Goal: Information Seeking & Learning: Find contact information

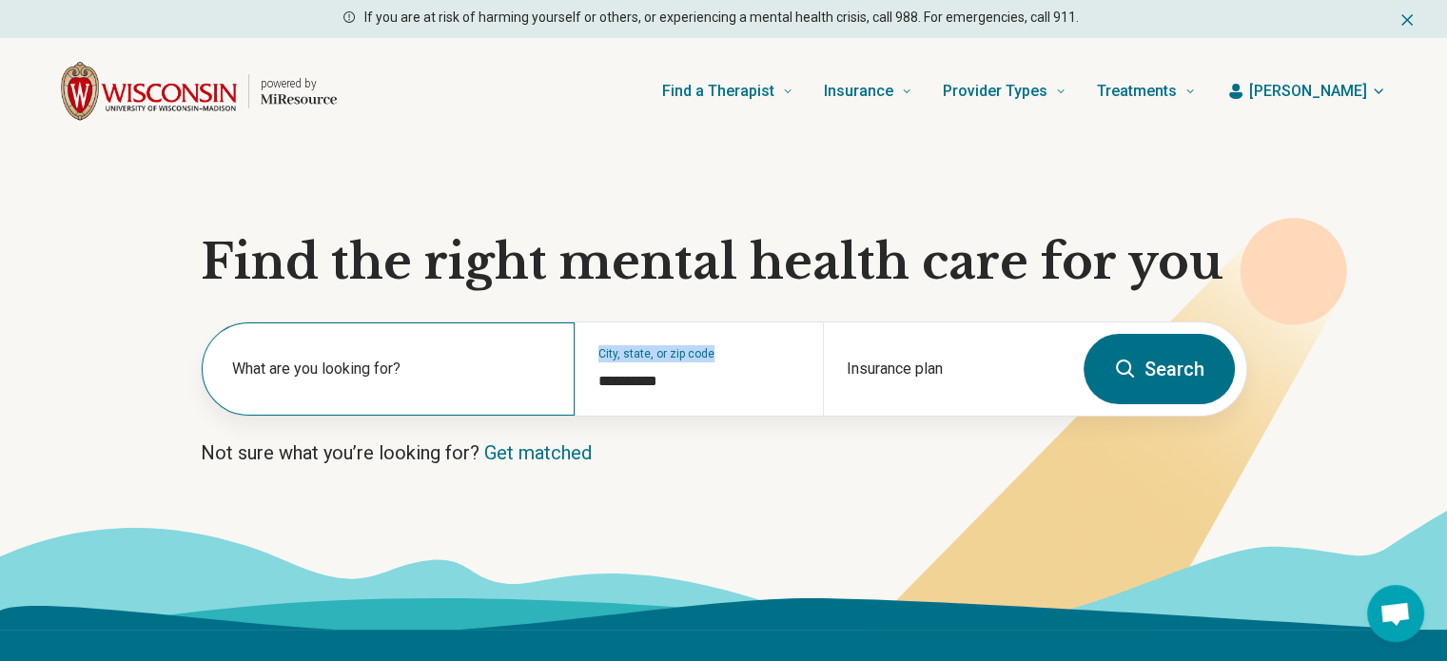
drag, startPoint x: 715, startPoint y: 393, endPoint x: 553, endPoint y: 377, distance: 163.4
click at [553, 377] on div "**********" at bounding box center [637, 368] width 870 height 93
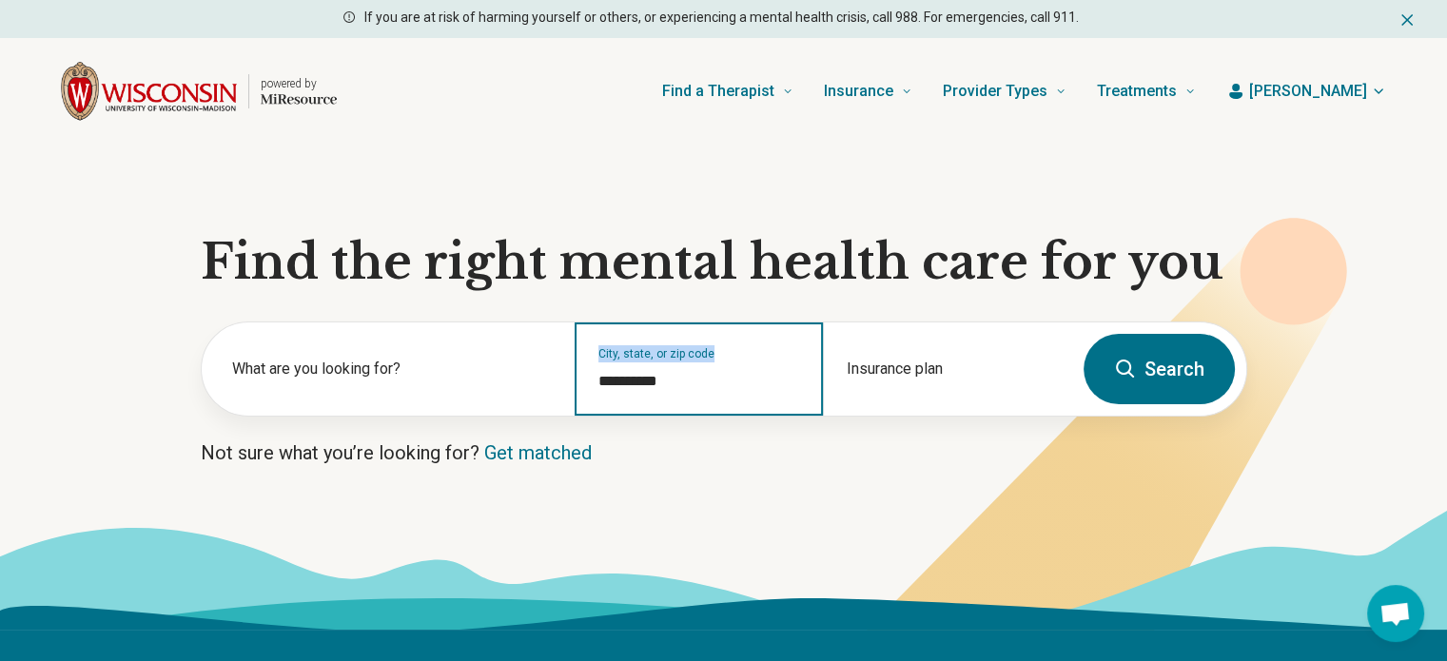
click at [765, 387] on input "**********" at bounding box center [699, 381] width 202 height 23
click at [753, 381] on input "**********" at bounding box center [699, 381] width 202 height 23
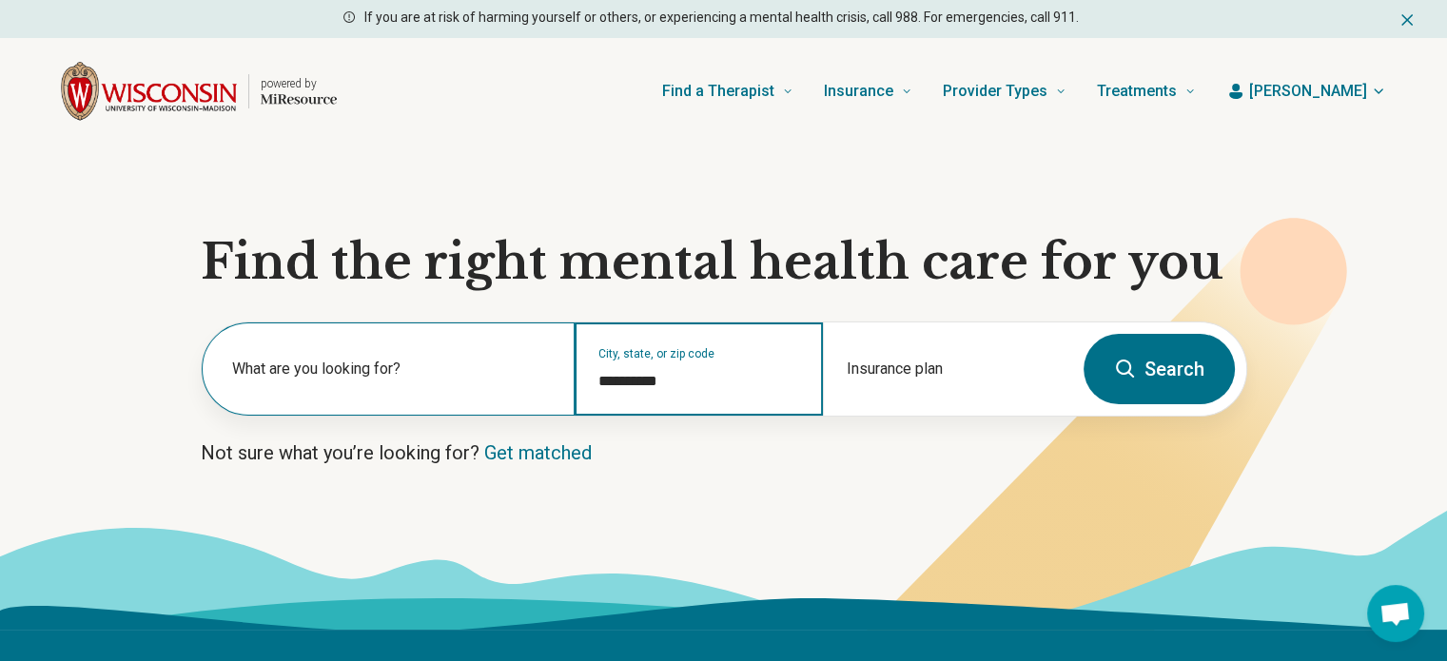
drag, startPoint x: 730, startPoint y: 381, endPoint x: 536, endPoint y: 369, distance: 194.4
click at [536, 372] on div "**********" at bounding box center [637, 368] width 870 height 93
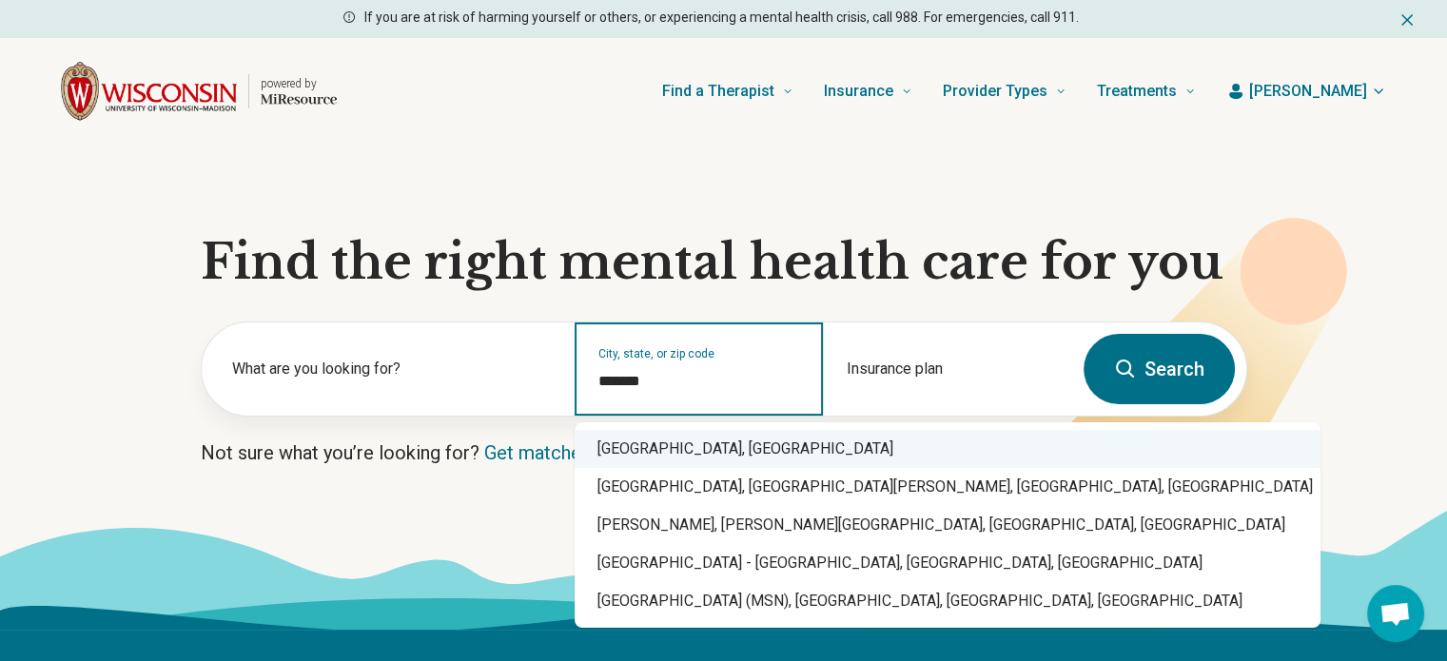
click at [594, 435] on div "Madison, WI" at bounding box center [947, 449] width 746 height 38
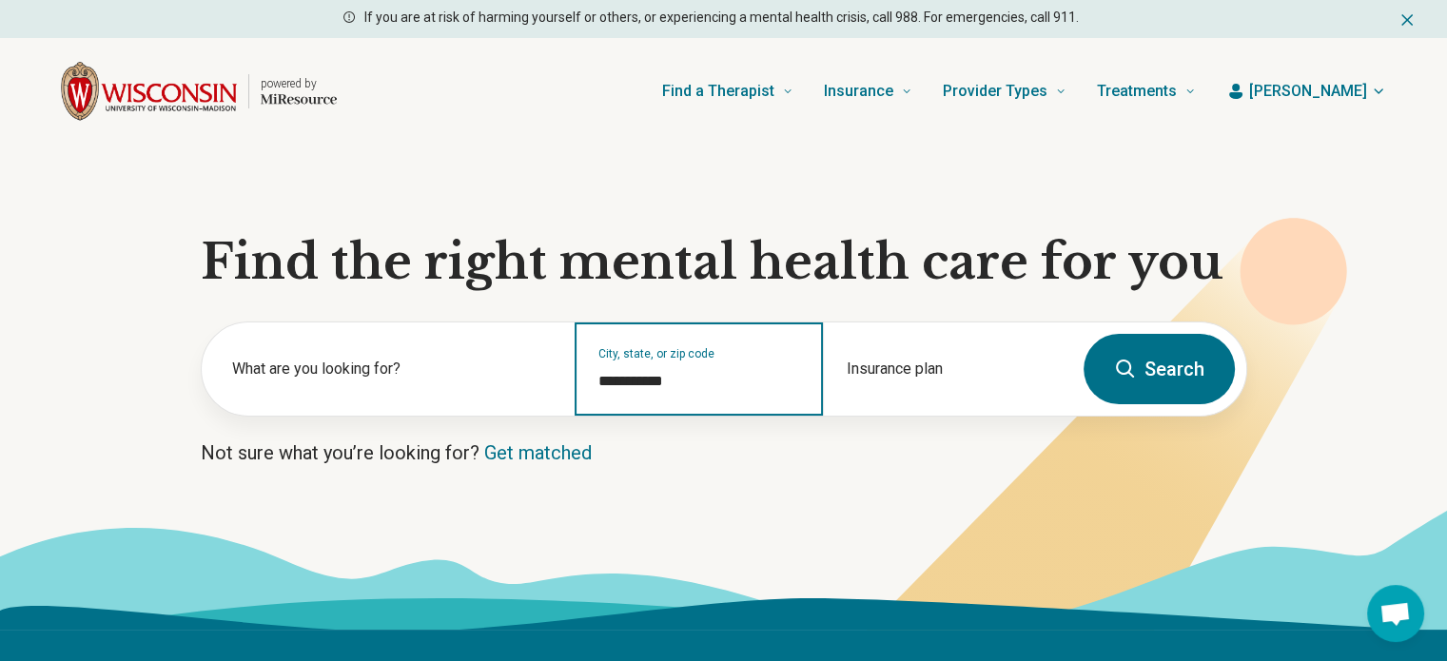
type input "**********"
click at [1146, 365] on button "Search" at bounding box center [1158, 369] width 151 height 70
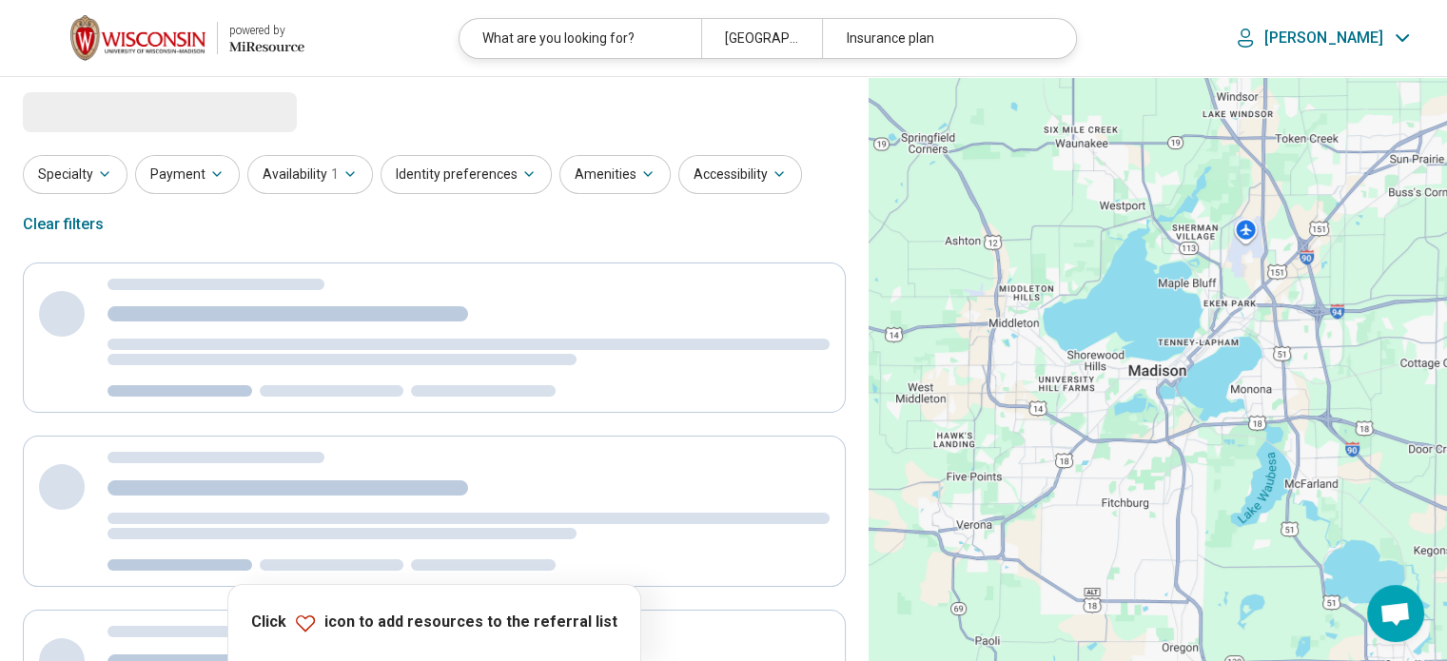
select select "***"
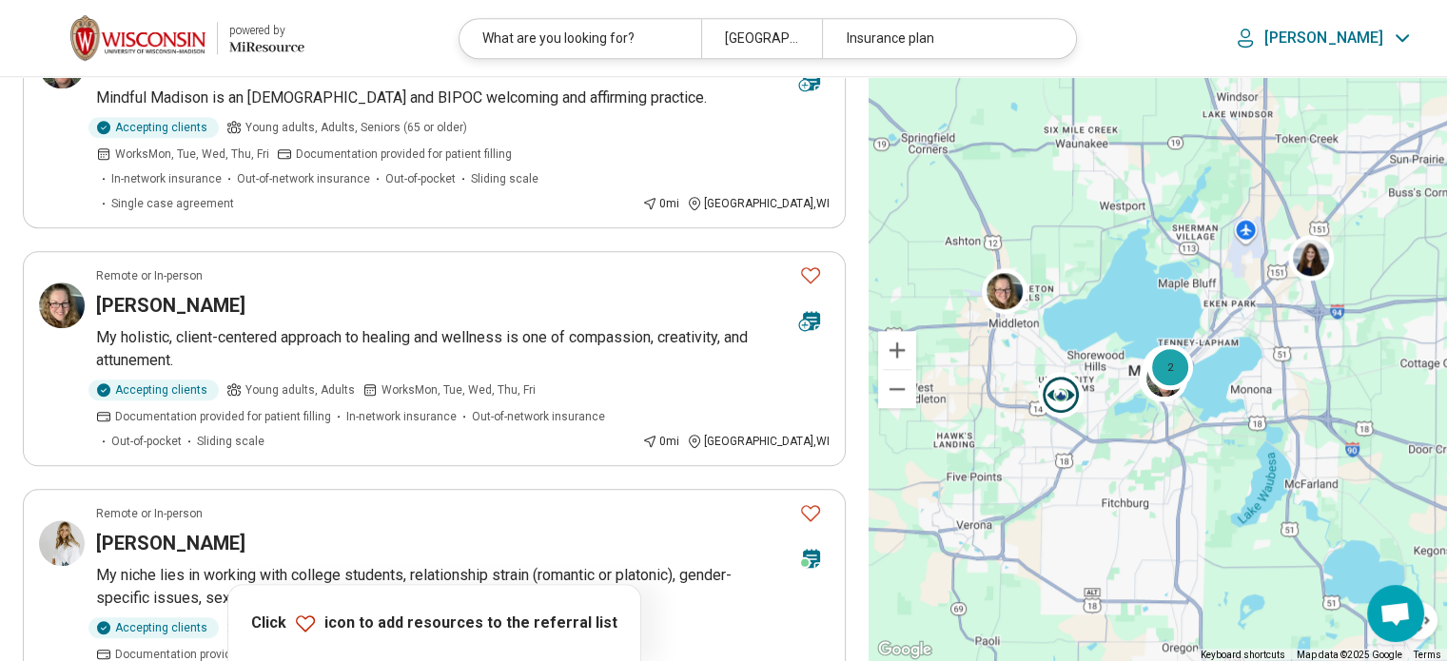
scroll to position [1997, 0]
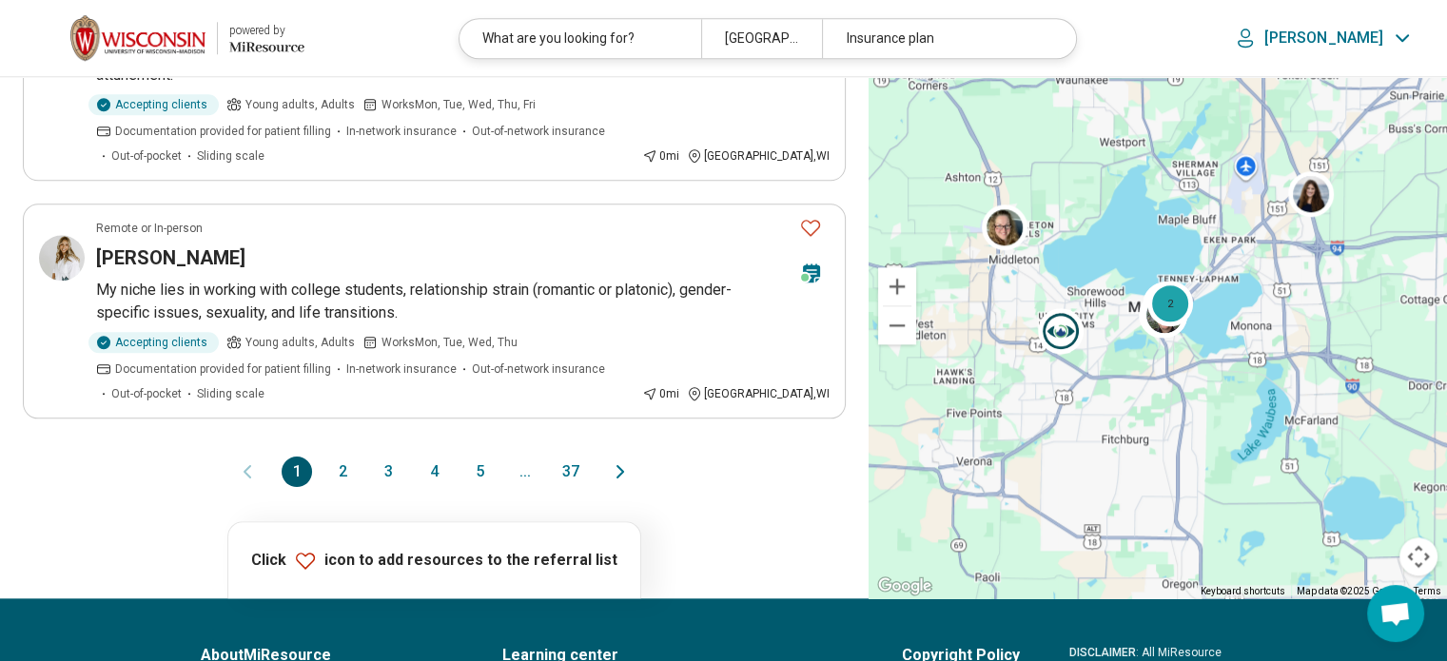
click at [342, 457] on button "2" at bounding box center [342, 472] width 30 height 30
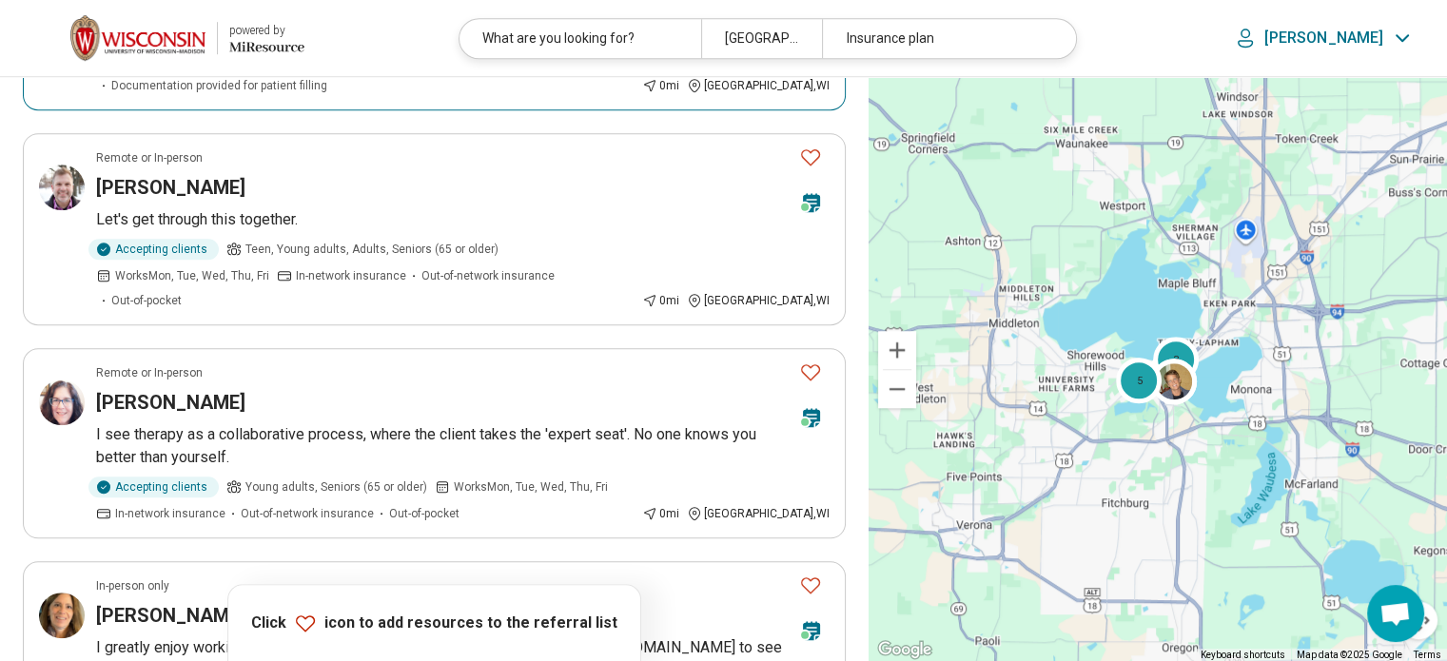
scroll to position [1807, 0]
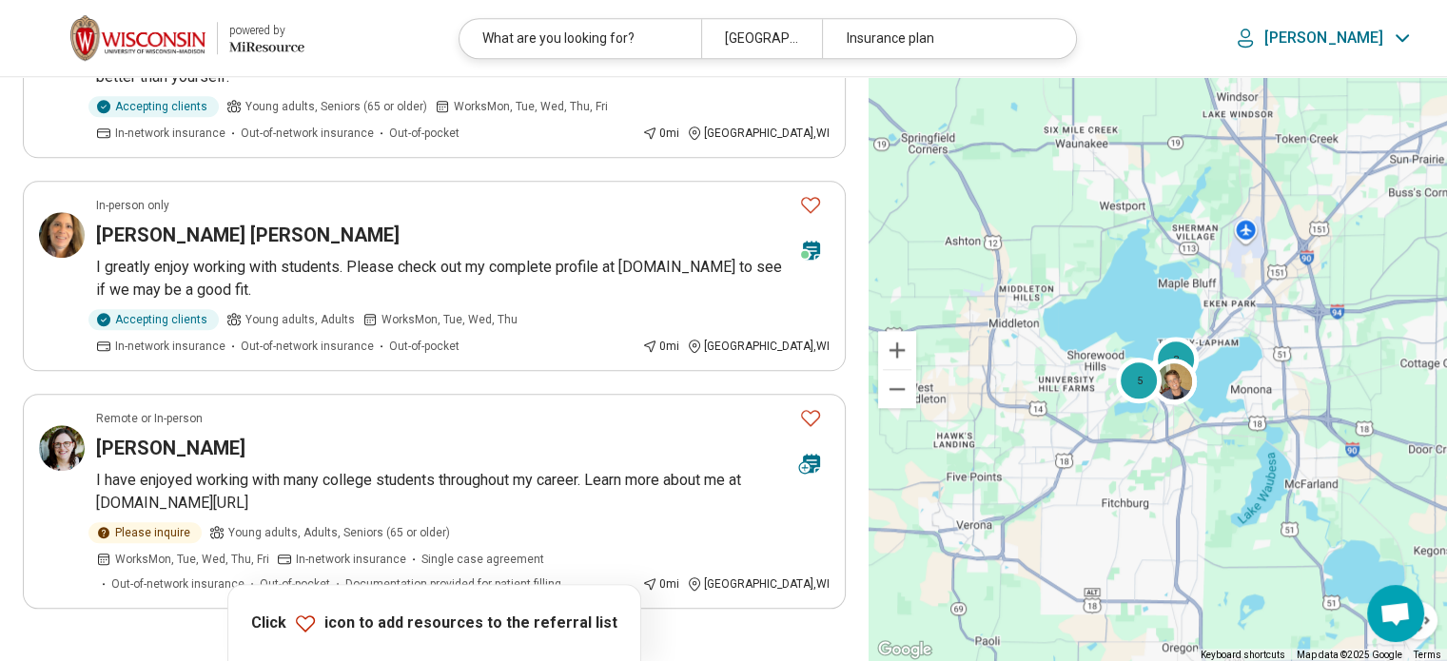
click at [388, 647] on button "3" at bounding box center [388, 662] width 30 height 30
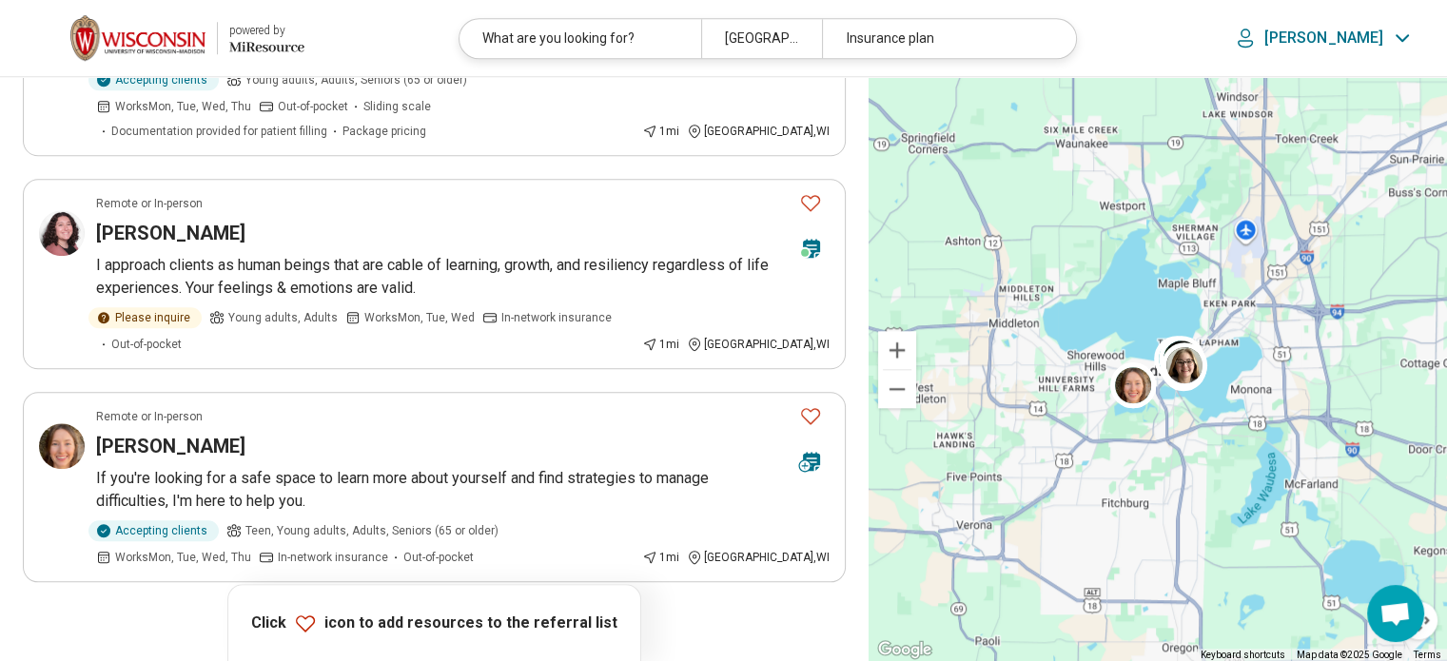
click at [442, 620] on button "4" at bounding box center [433, 635] width 30 height 30
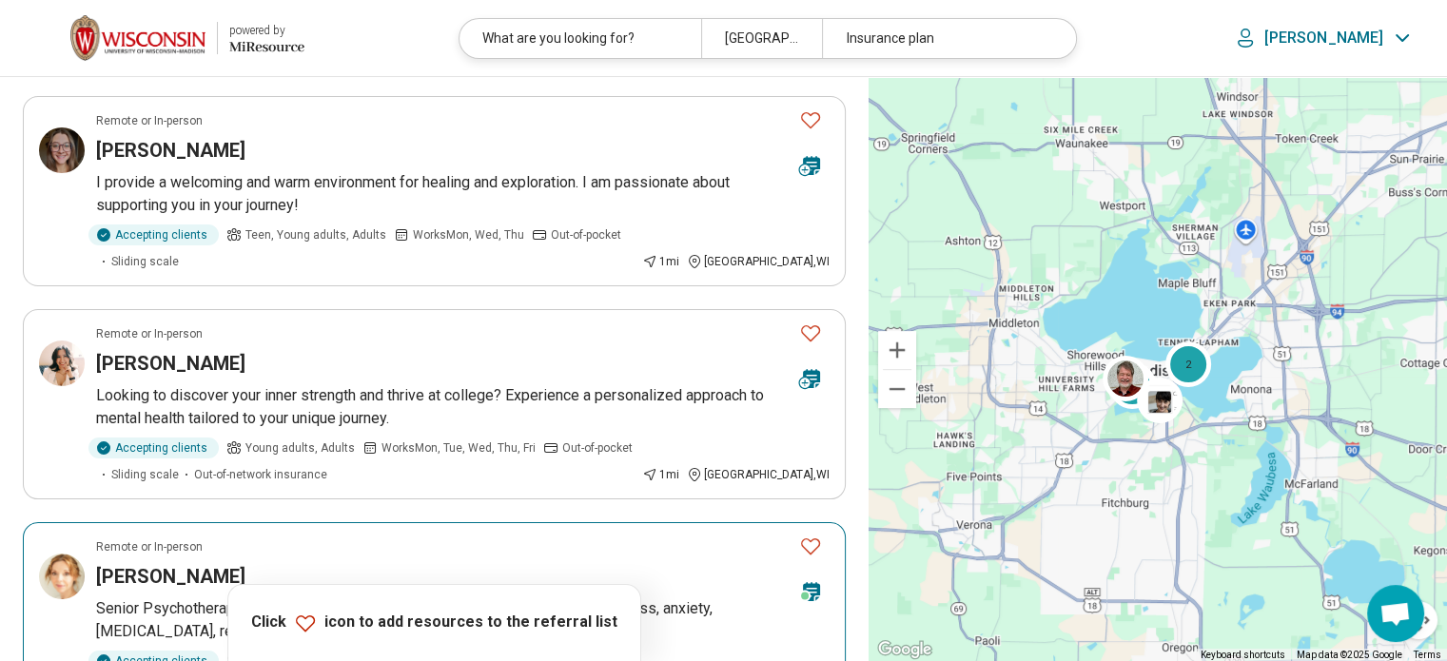
scroll to position [95, 0]
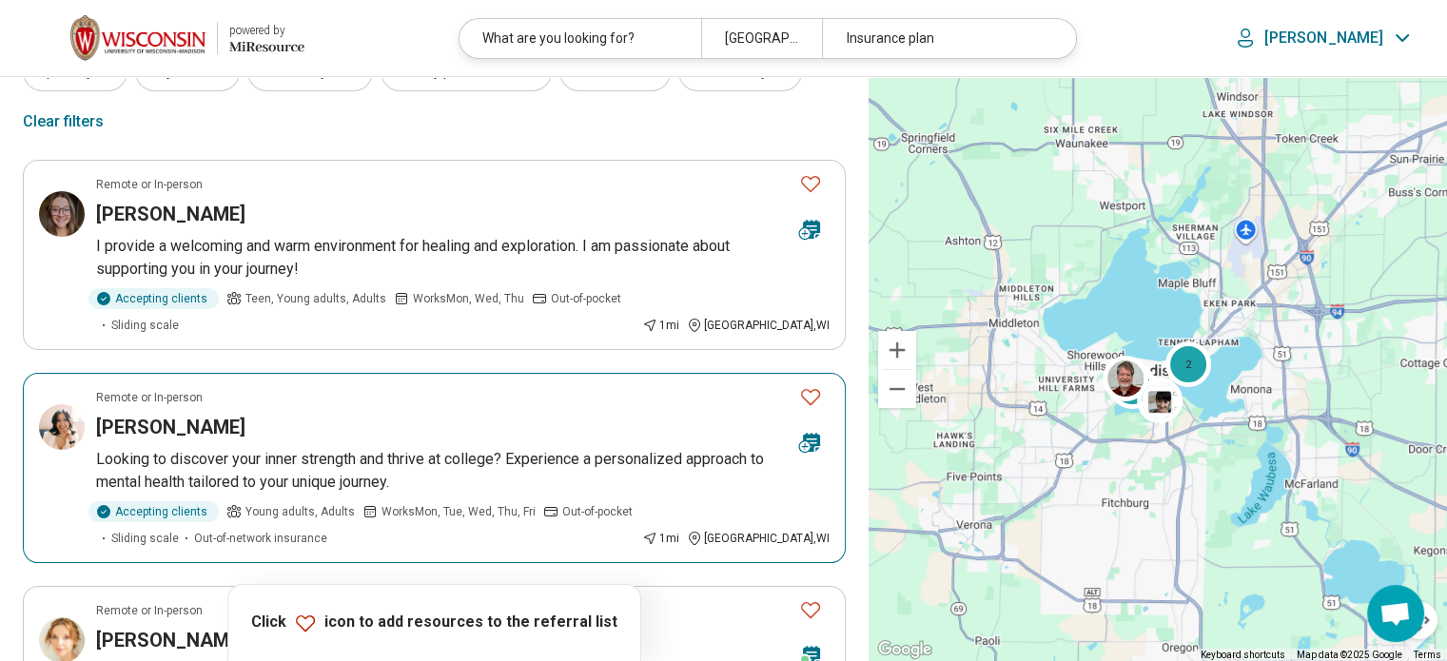
click at [65, 408] on img at bounding box center [62, 427] width 46 height 46
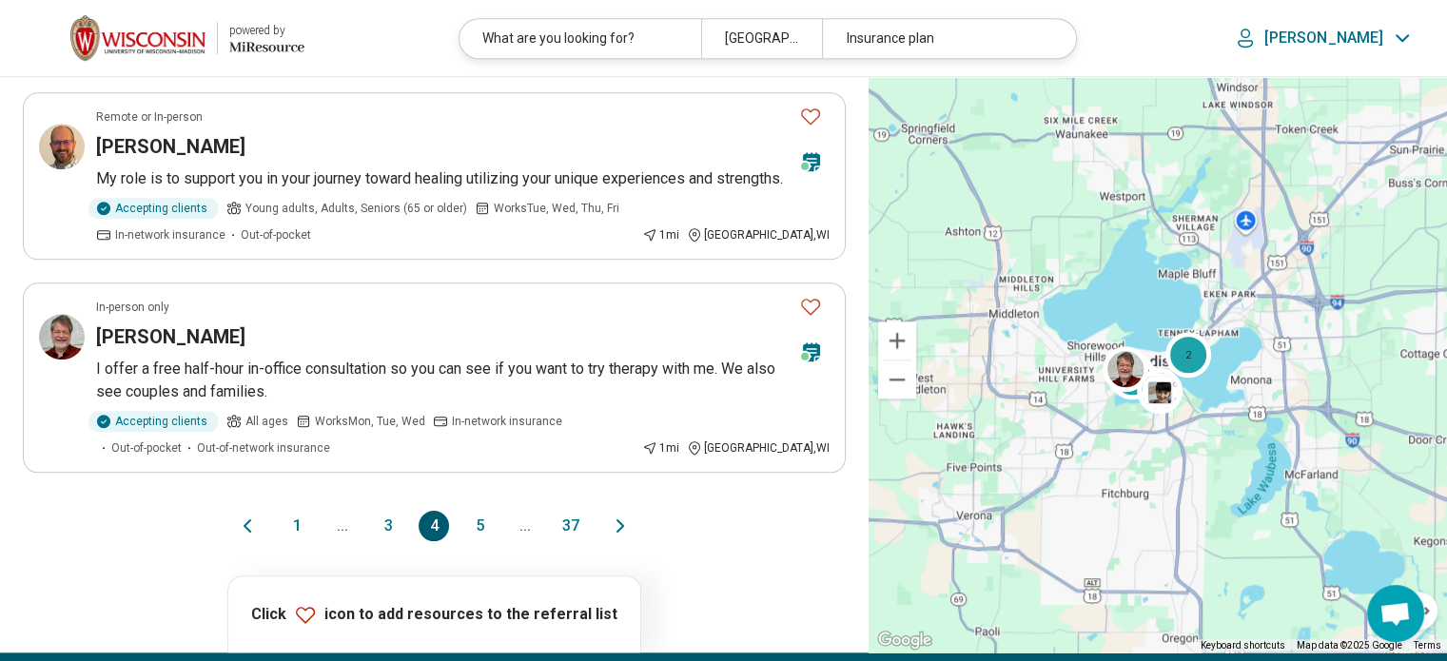
scroll to position [1902, 0]
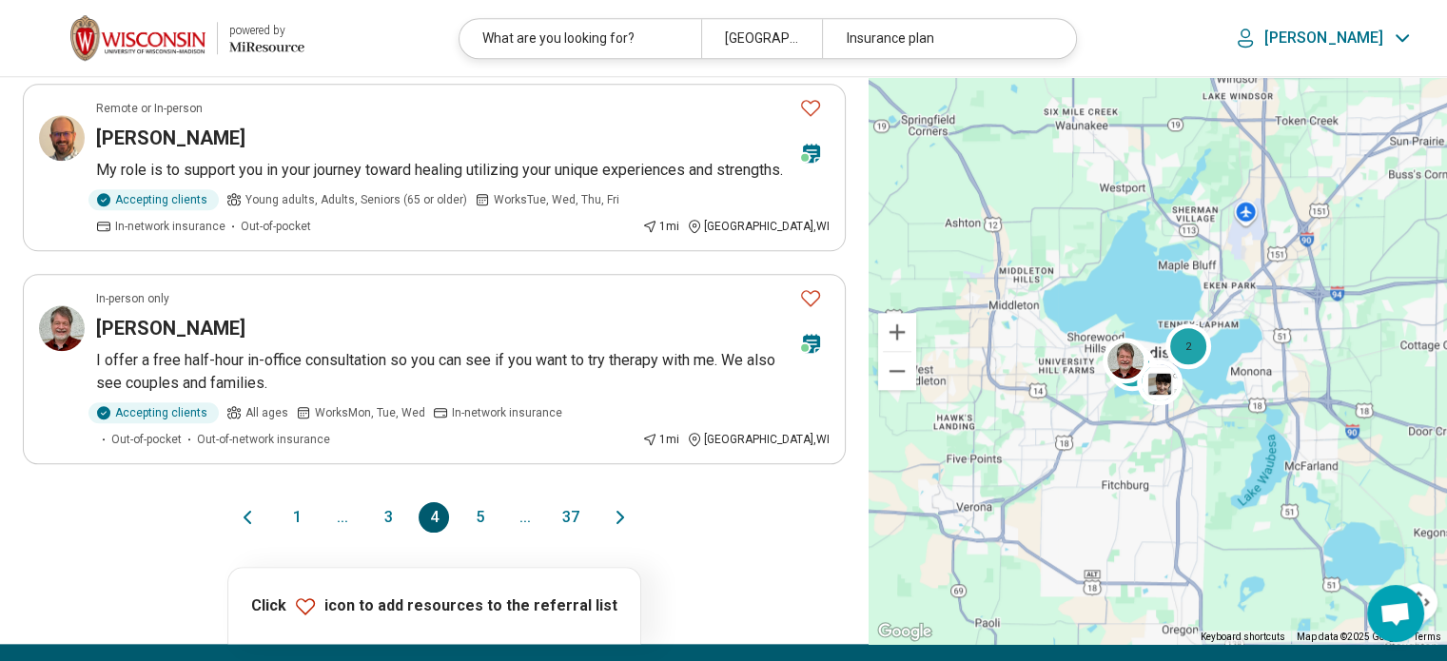
click at [478, 502] on button "5" at bounding box center [479, 517] width 30 height 30
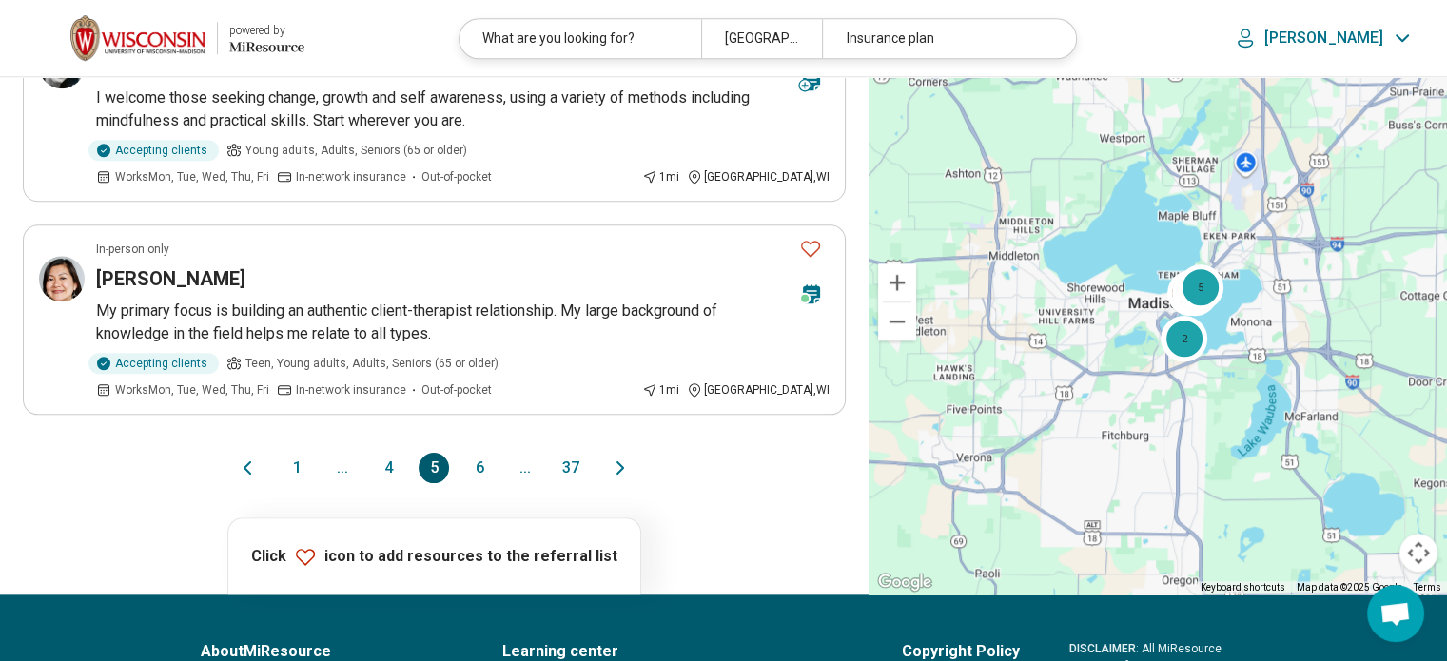
click at [487, 483] on button "6" at bounding box center [479, 468] width 30 height 30
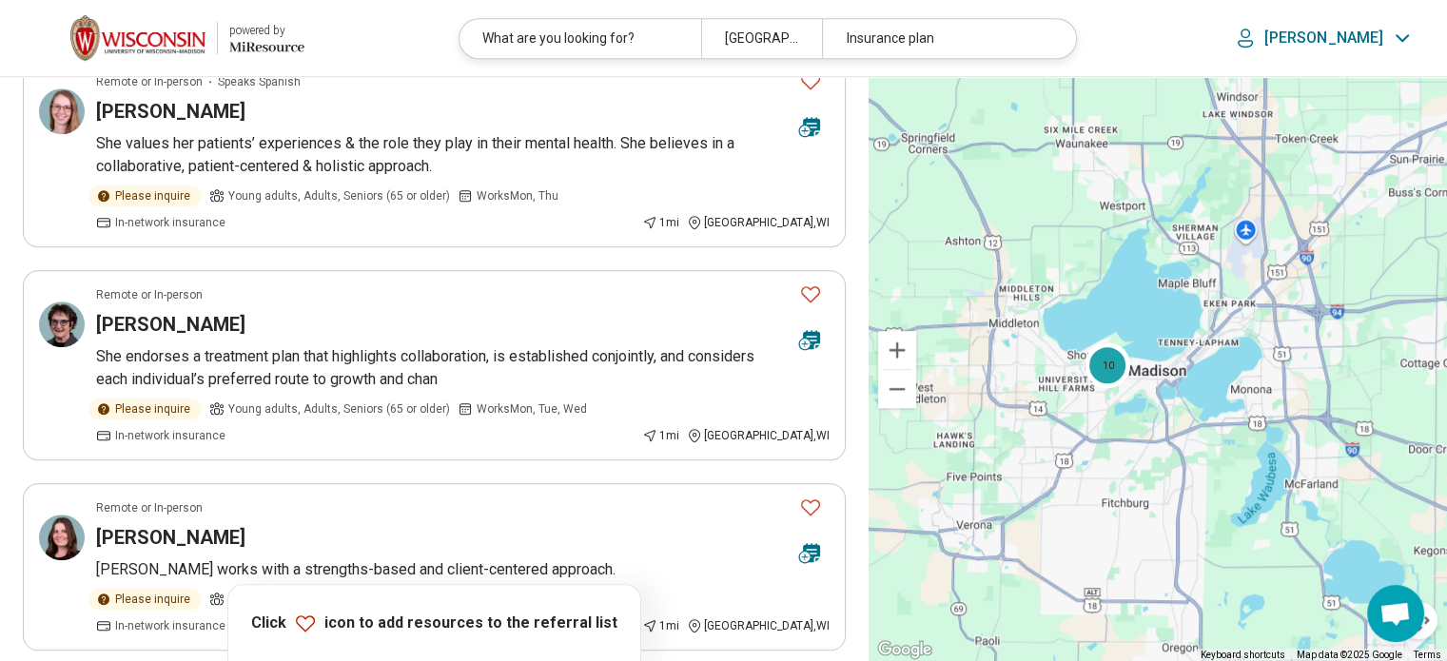
scroll to position [1997, 0]
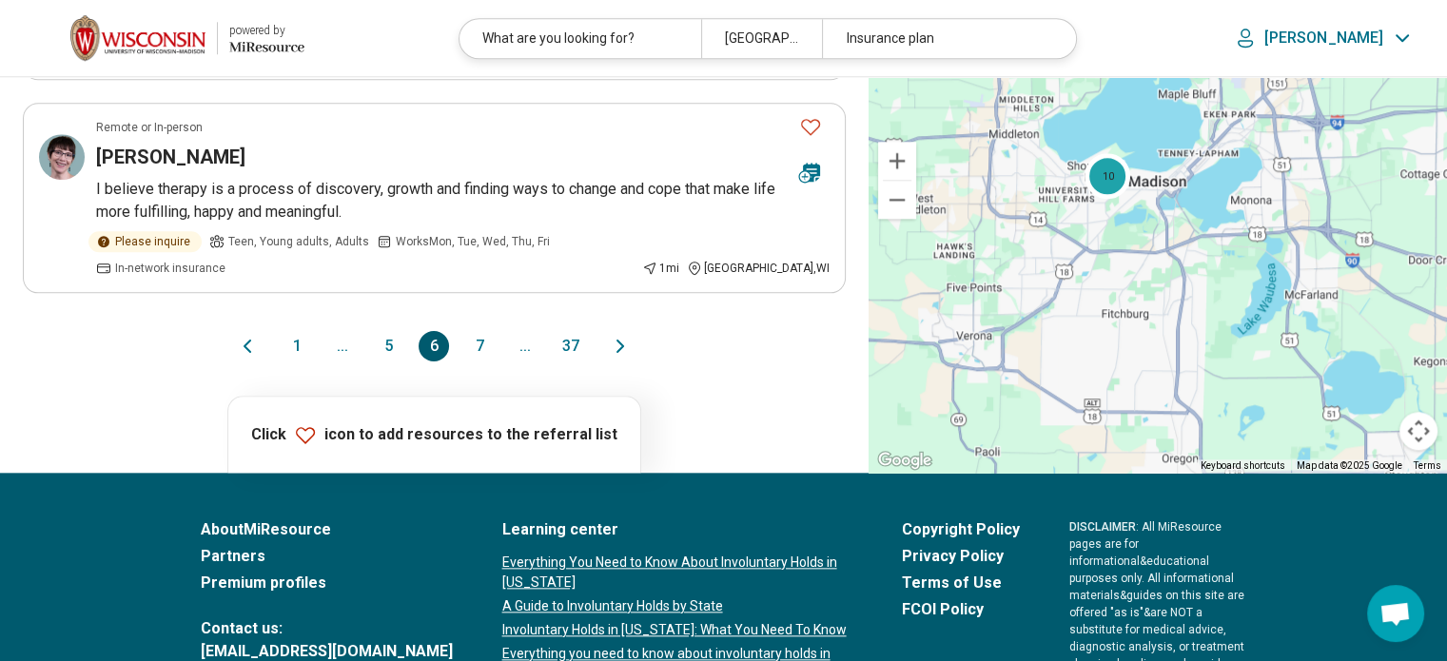
click at [490, 331] on button "7" at bounding box center [479, 346] width 30 height 30
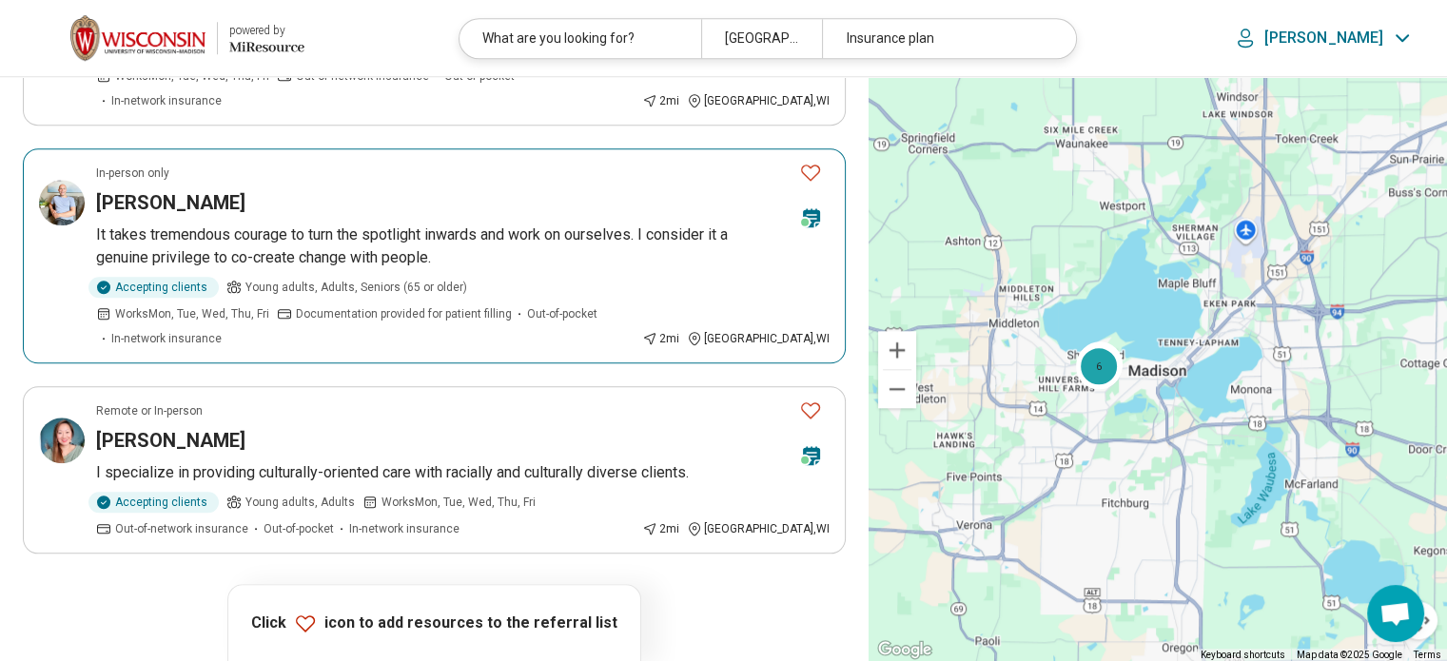
scroll to position [1902, 0]
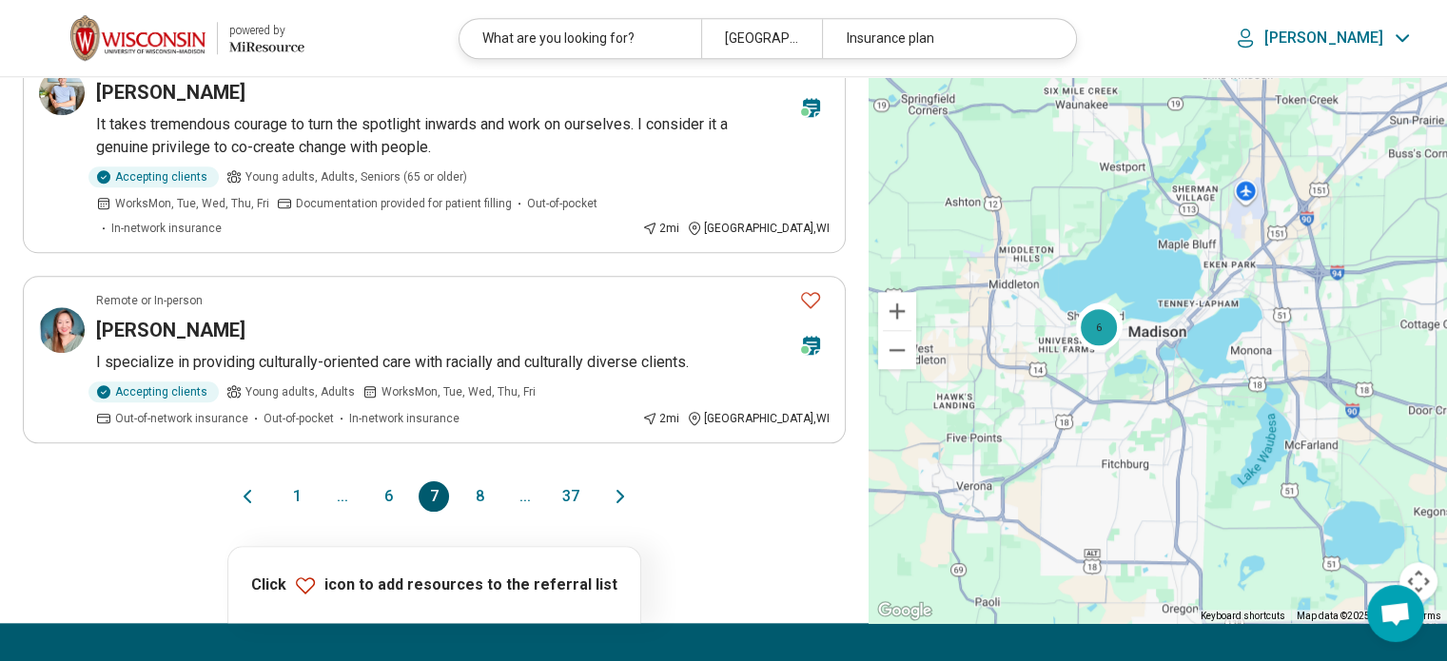
click at [476, 481] on button "8" at bounding box center [479, 496] width 30 height 30
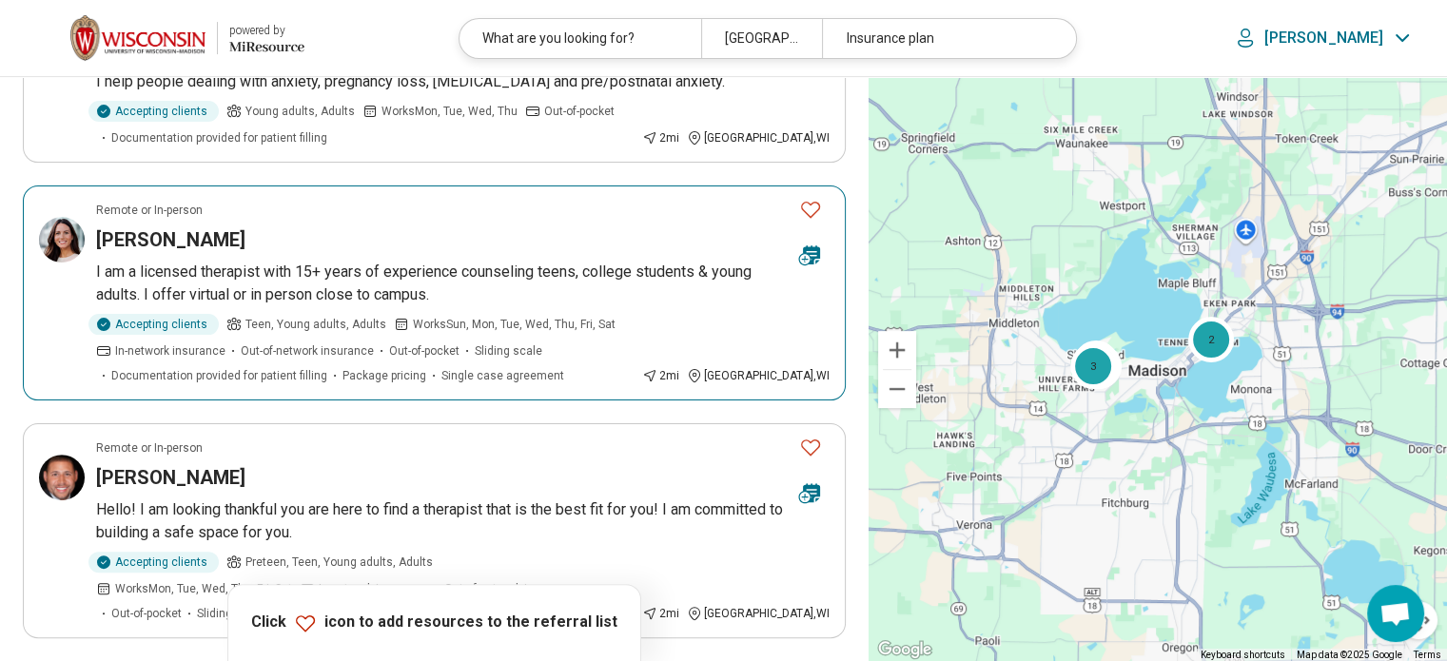
scroll to position [476, 0]
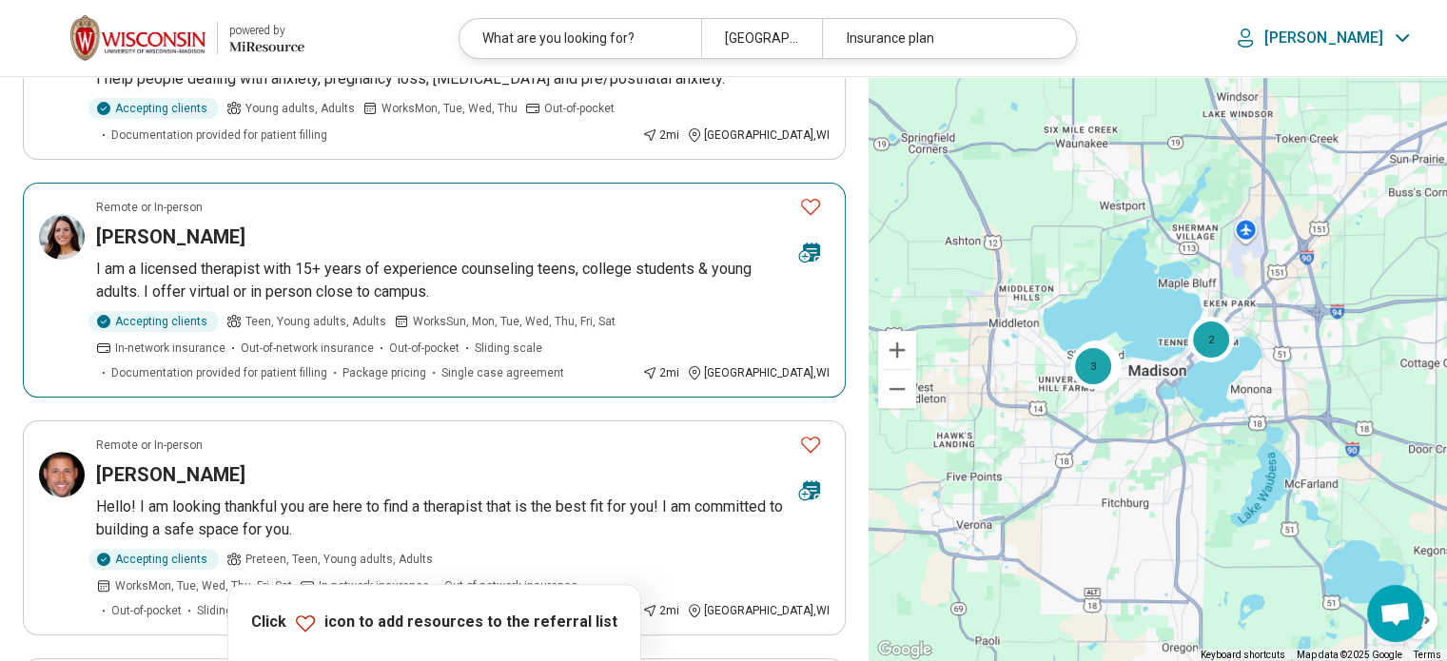
click at [49, 241] on img at bounding box center [62, 237] width 46 height 46
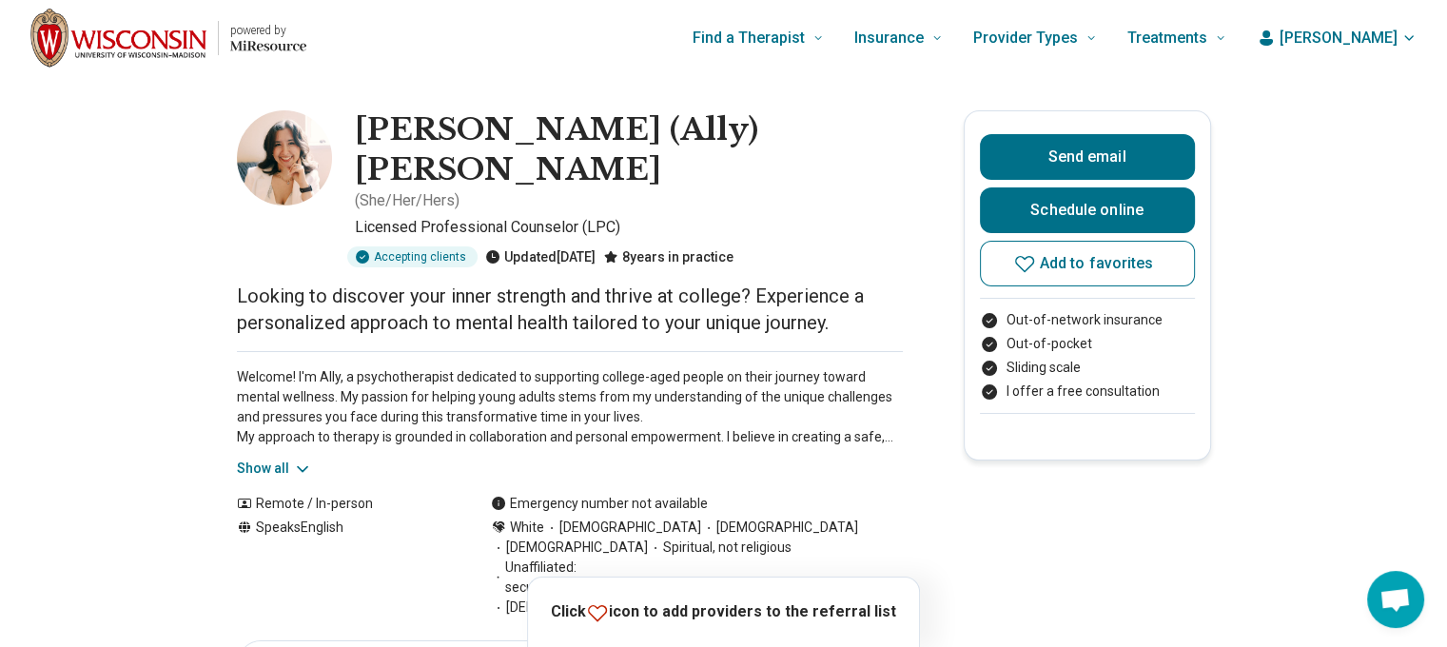
click at [245, 458] on button "Show all" at bounding box center [274, 468] width 75 height 20
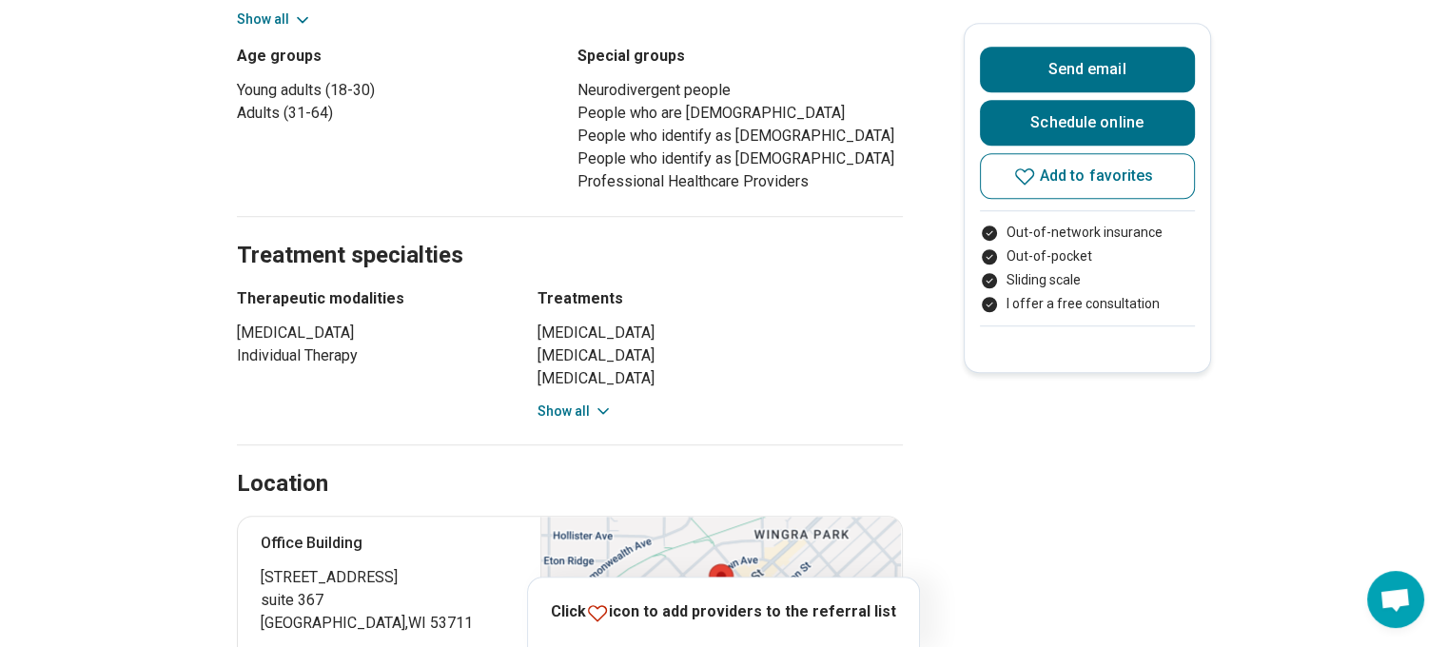
scroll to position [1522, 0]
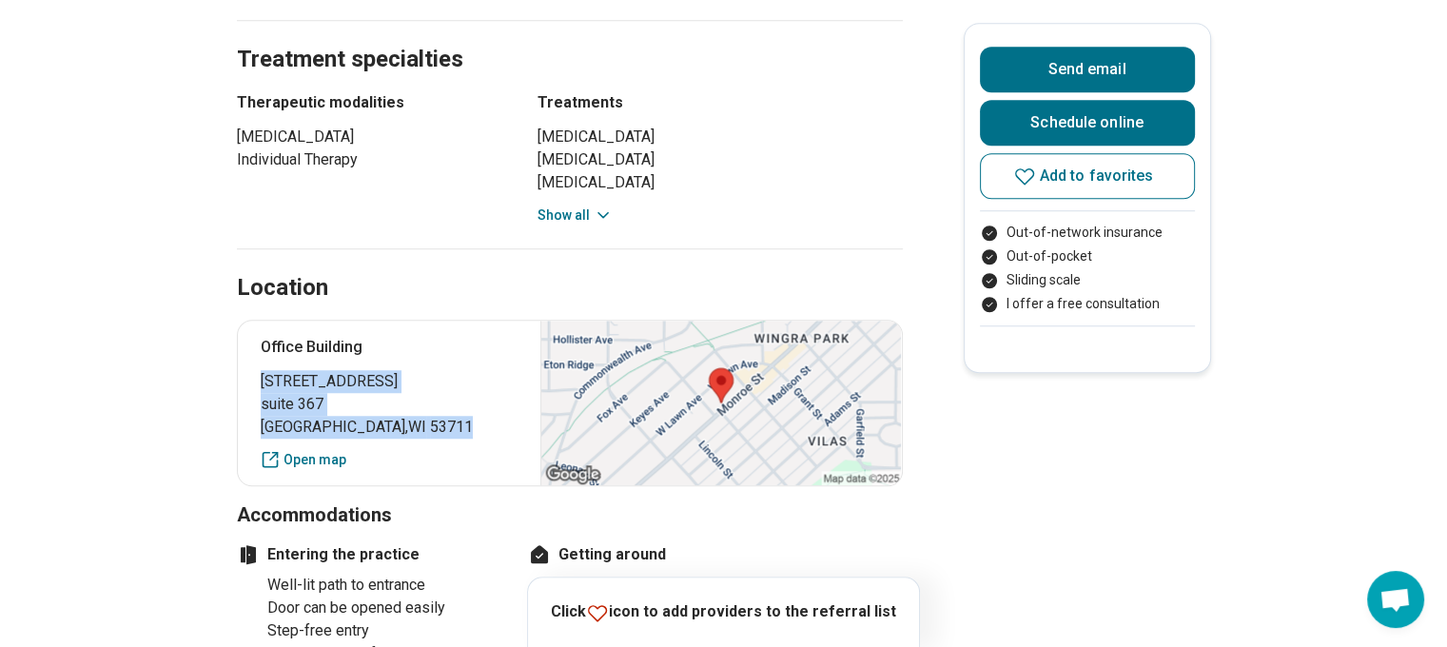
drag, startPoint x: 430, startPoint y: 343, endPoint x: 243, endPoint y: 285, distance: 195.2
click at [243, 320] on div "[GEOGRAPHIC_DATA] [STREET_ADDRESS] Open map" at bounding box center [570, 403] width 666 height 166
copy p "[STREET_ADDRESS]"
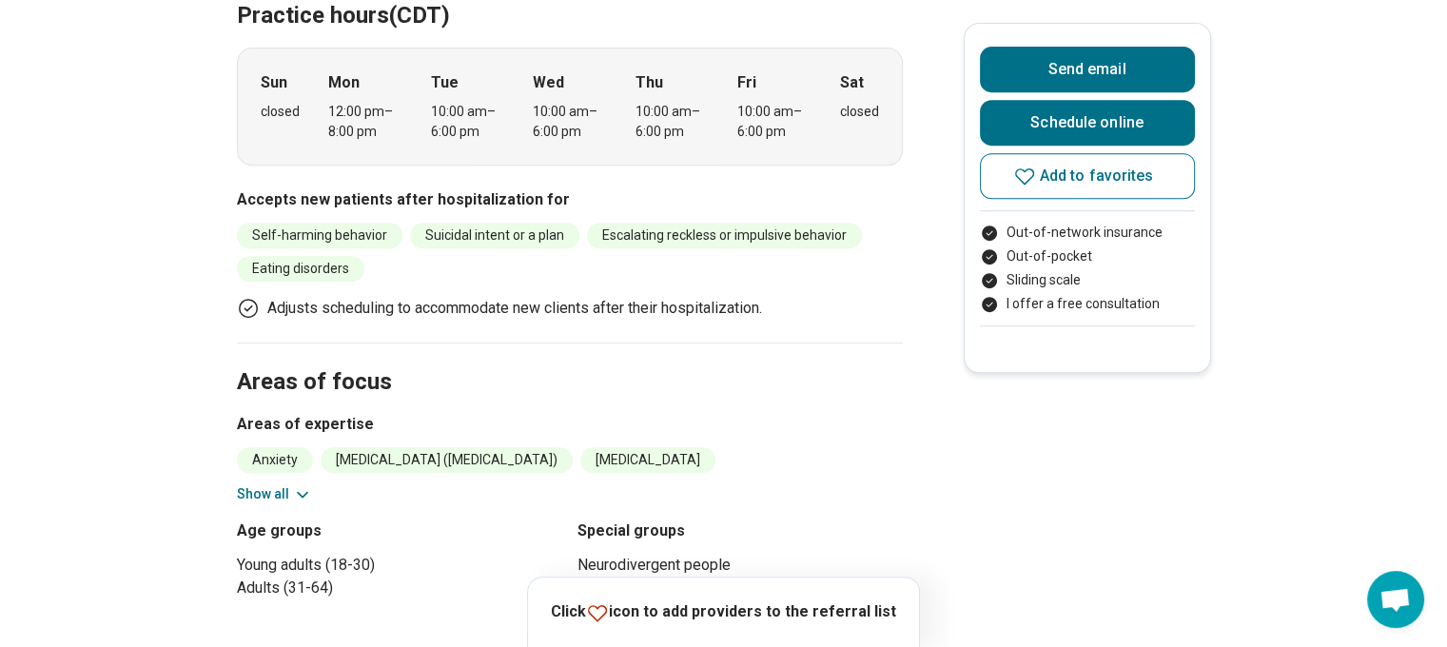
scroll to position [856, 0]
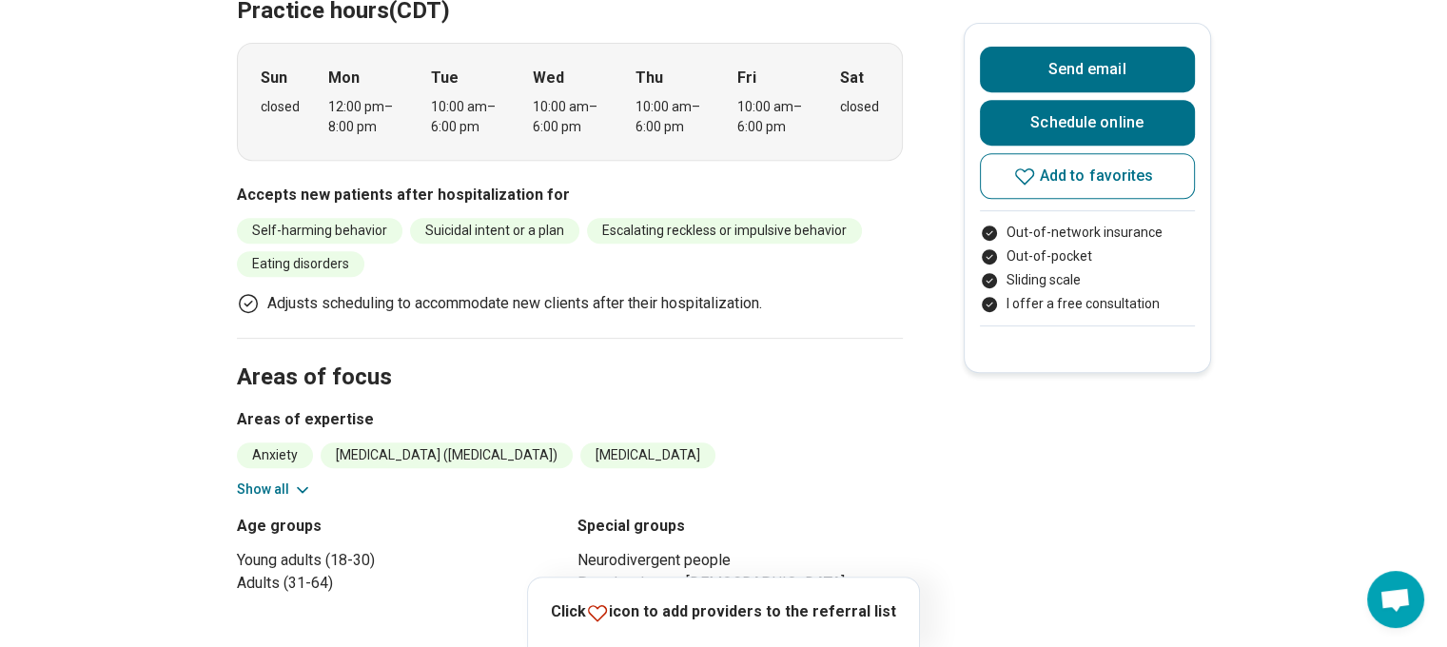
click at [282, 479] on button "Show all" at bounding box center [274, 489] width 75 height 20
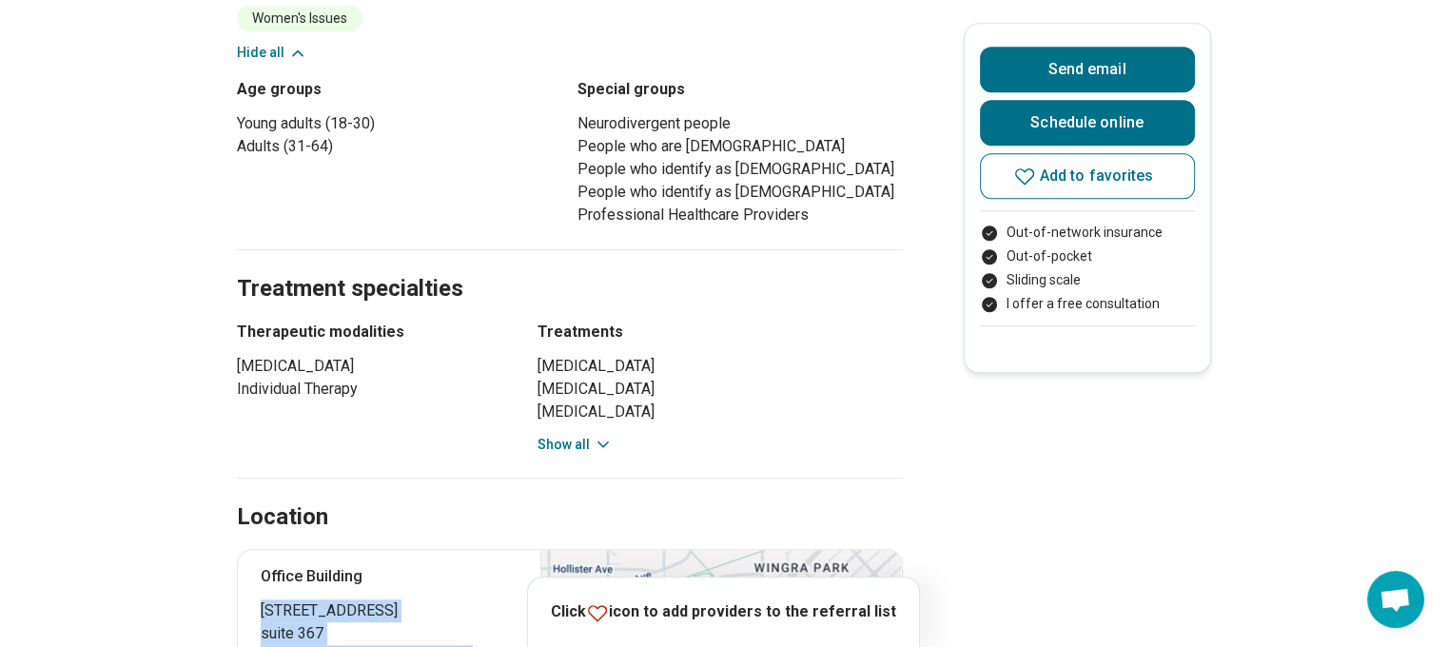
scroll to position [1427, 0]
click at [582, 434] on button "Show all" at bounding box center [574, 444] width 75 height 20
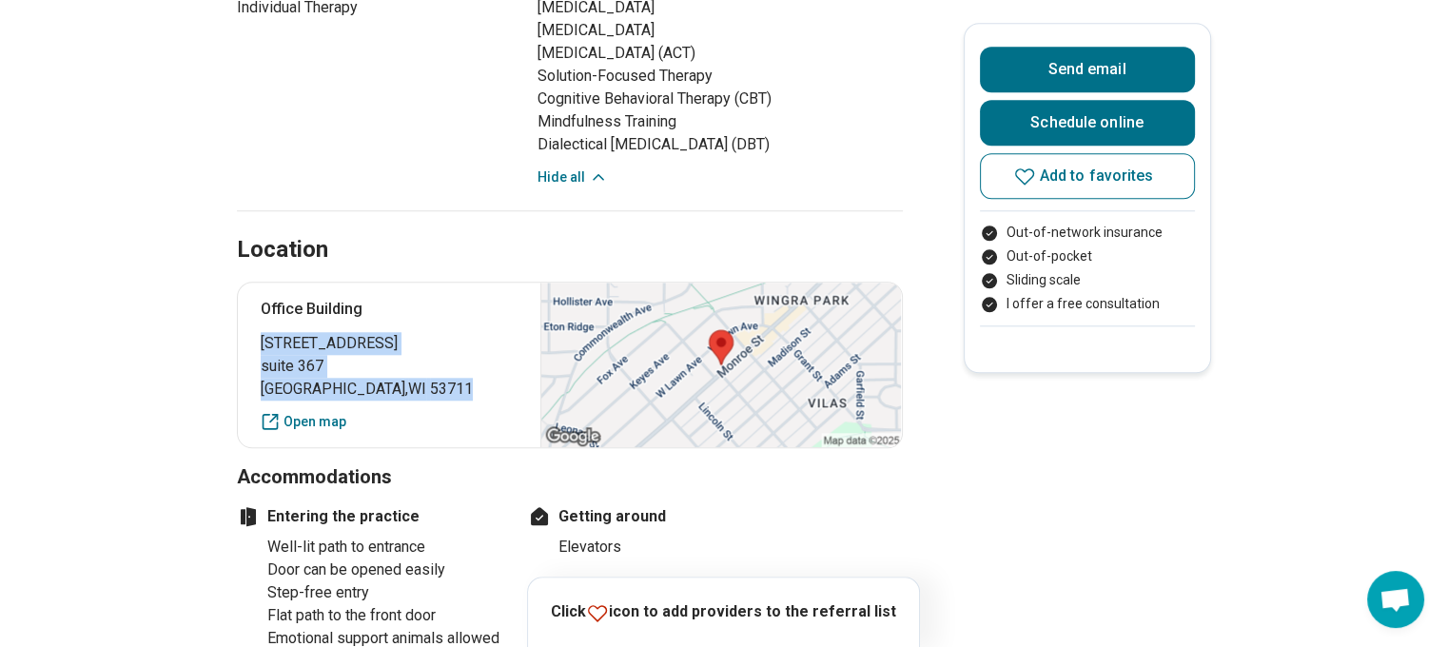
click at [170, 300] on main "[PERSON_NAME] (Ally) [PERSON_NAME] ( She/Her/Hers ) Licensed Professional Couns…" at bounding box center [723, 58] width 1447 height 3578
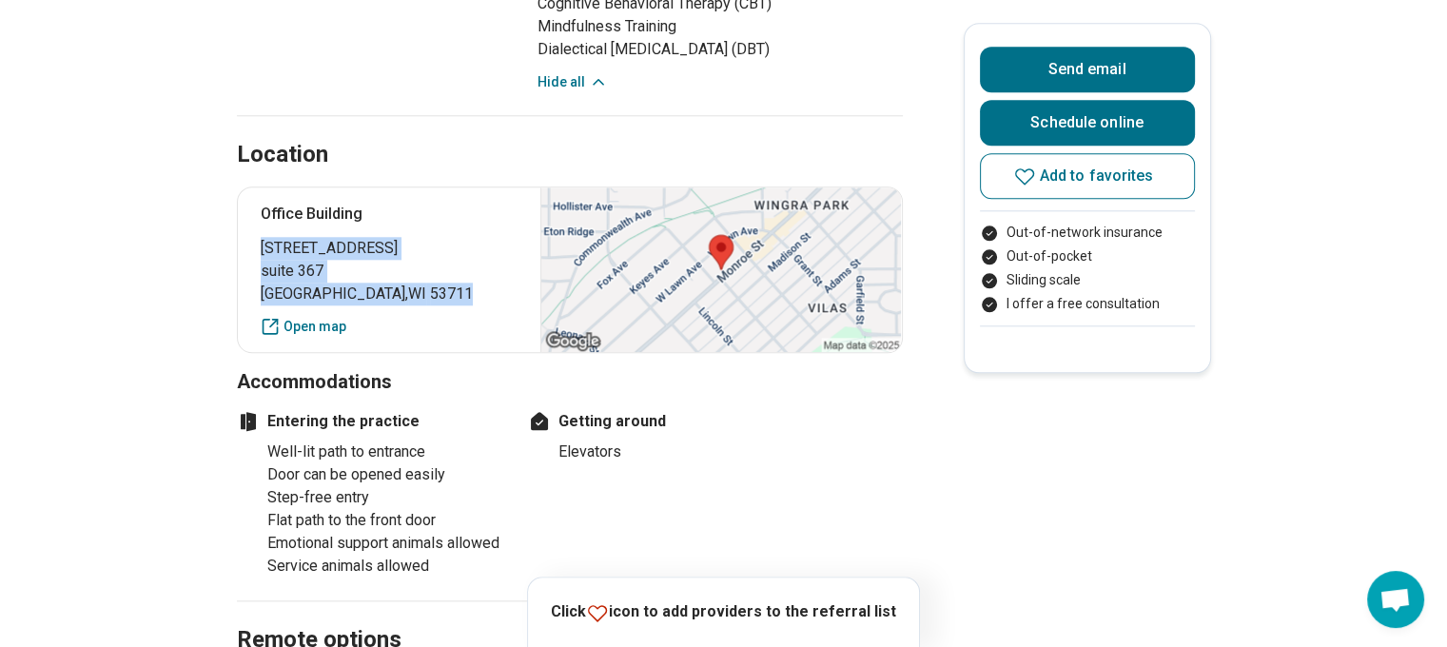
scroll to position [1902, 0]
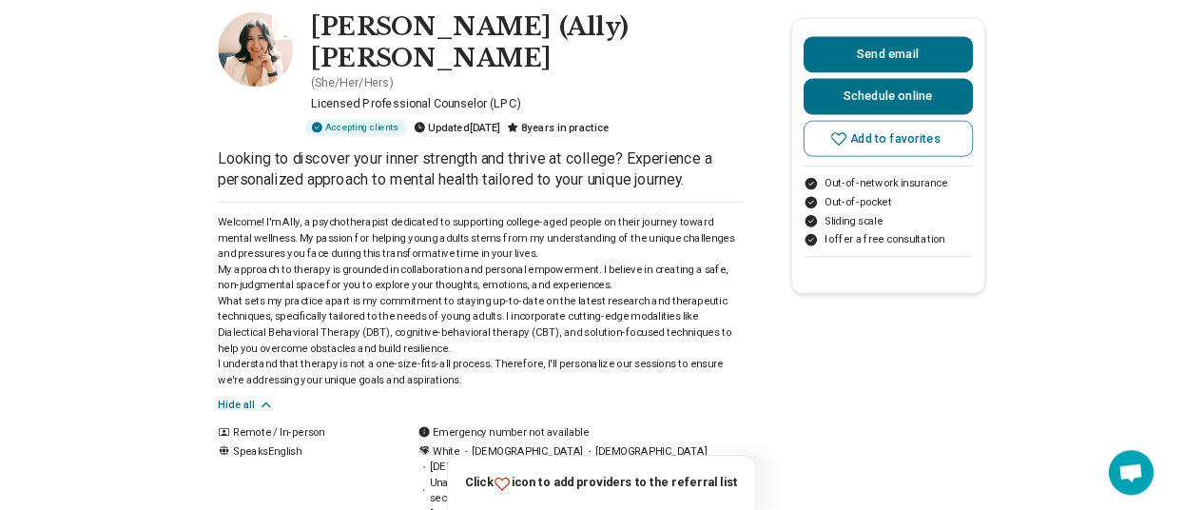
scroll to position [0, 0]
